Goal: Check status: Check status

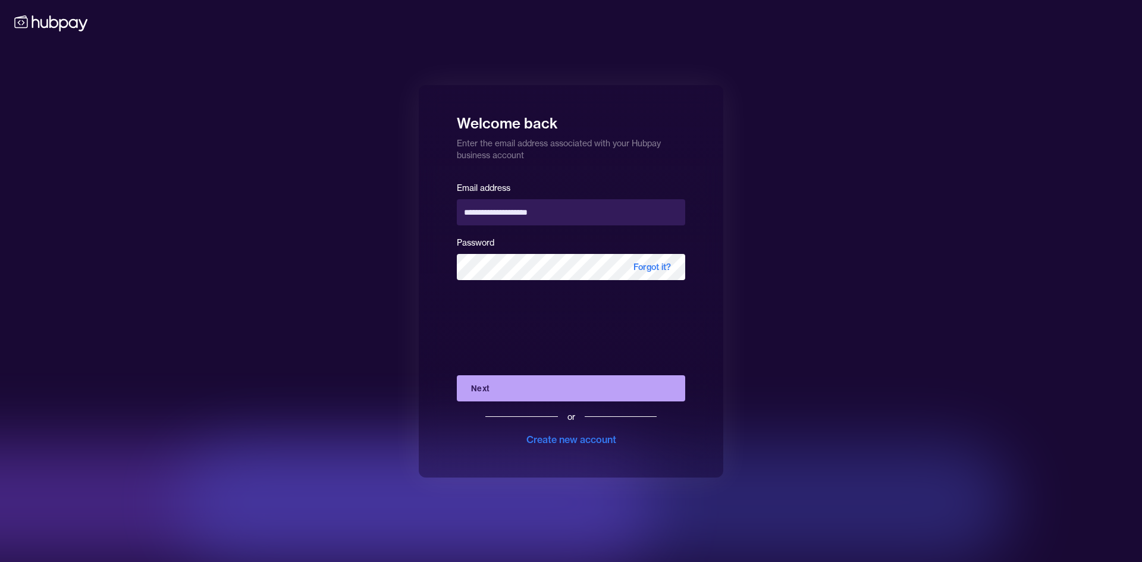
click at [511, 384] on button "Next" at bounding box center [571, 388] width 228 height 26
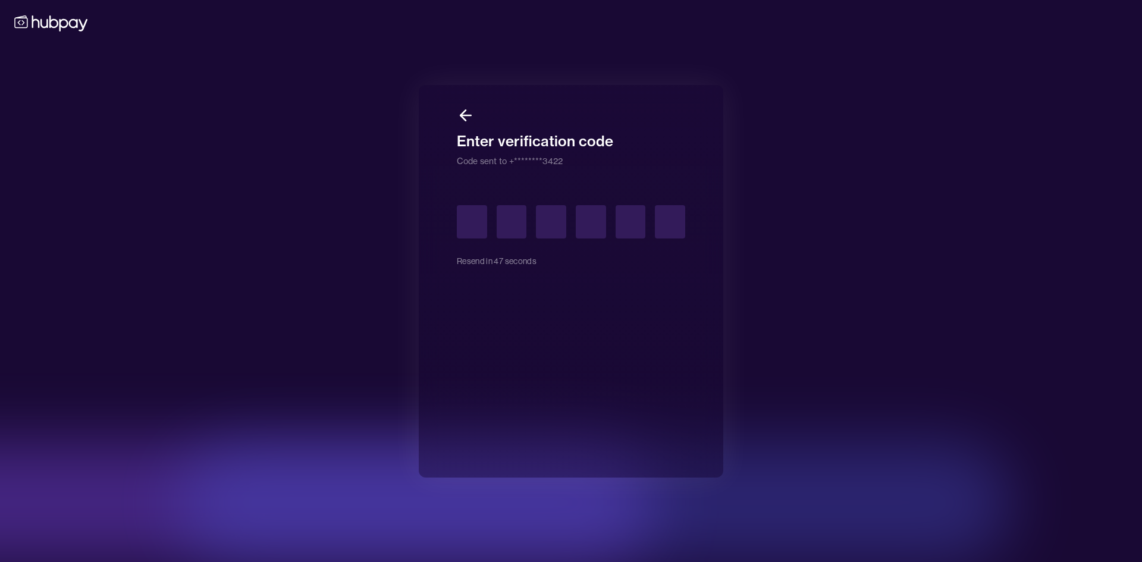
type input "*"
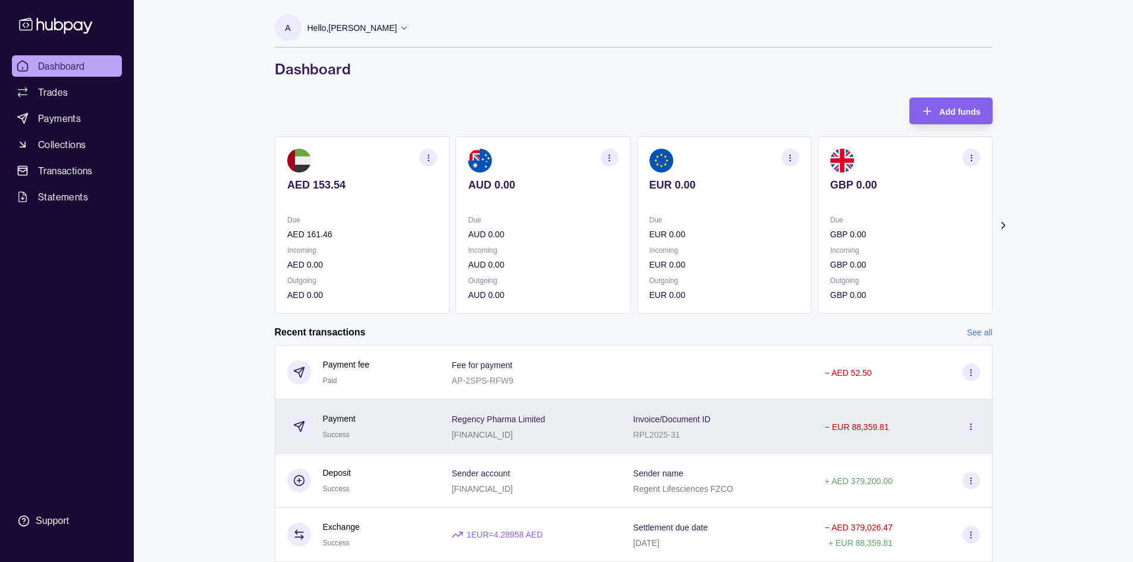
click at [513, 430] on p "[FINANCIAL_ID]" at bounding box center [481, 435] width 61 height 10
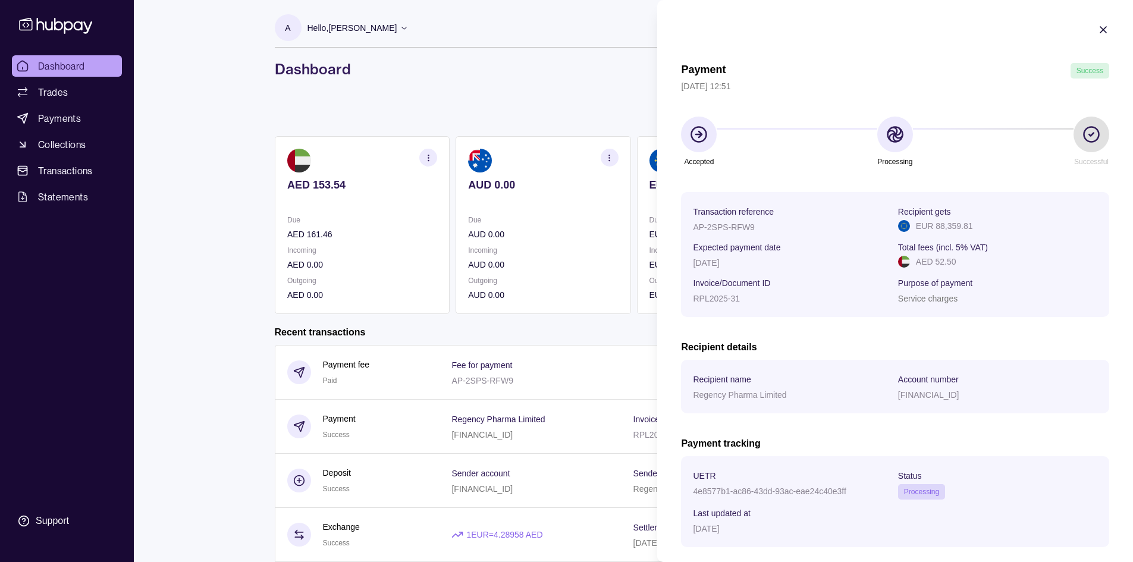
scroll to position [59, 0]
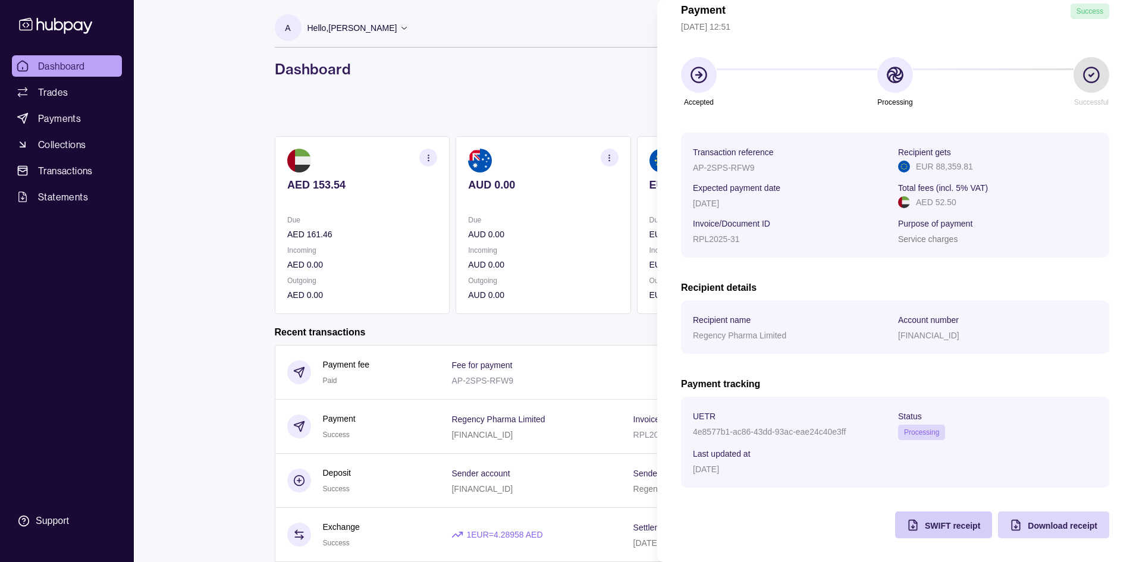
click at [941, 527] on span "SWIFT receipt" at bounding box center [952, 526] width 55 height 10
click at [979, 19] on div "Payment Success [DATE] 12:51" at bounding box center [895, 19] width 428 height 30
